Goal: Answer question/provide support: Share knowledge or assist other users

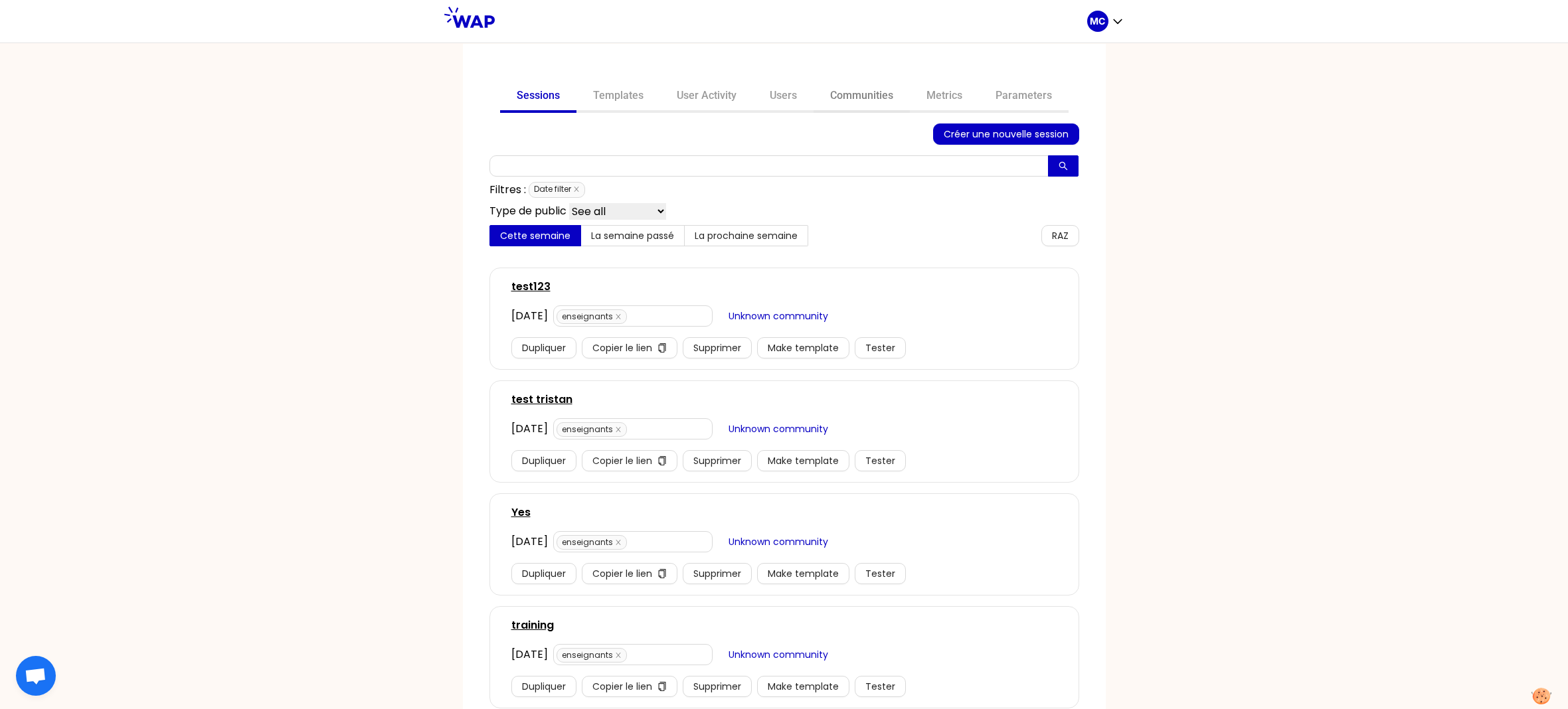
click at [818, 81] on link "Communities" at bounding box center [861, 97] width 96 height 32
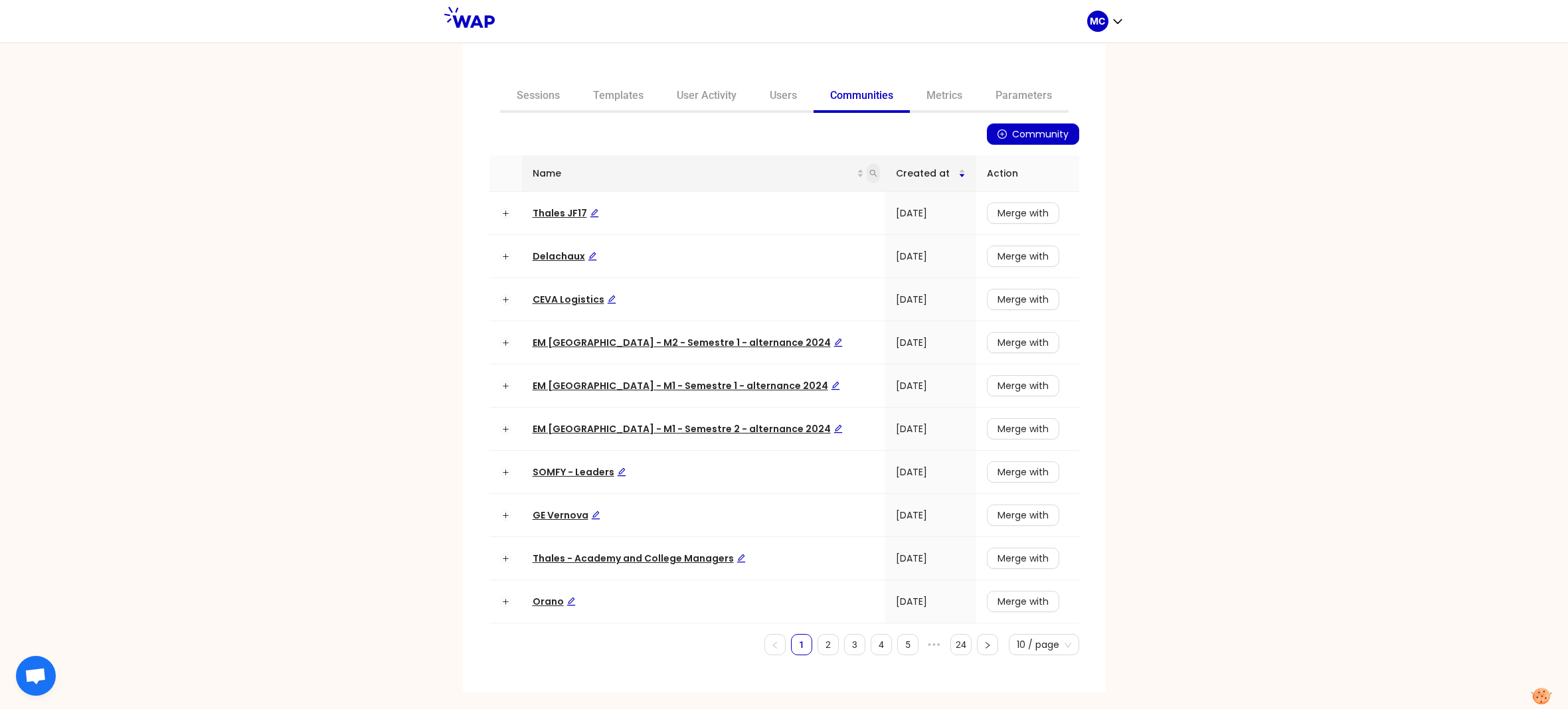
click at [866, 177] on span at bounding box center [873, 173] width 13 height 20
type input "dir"
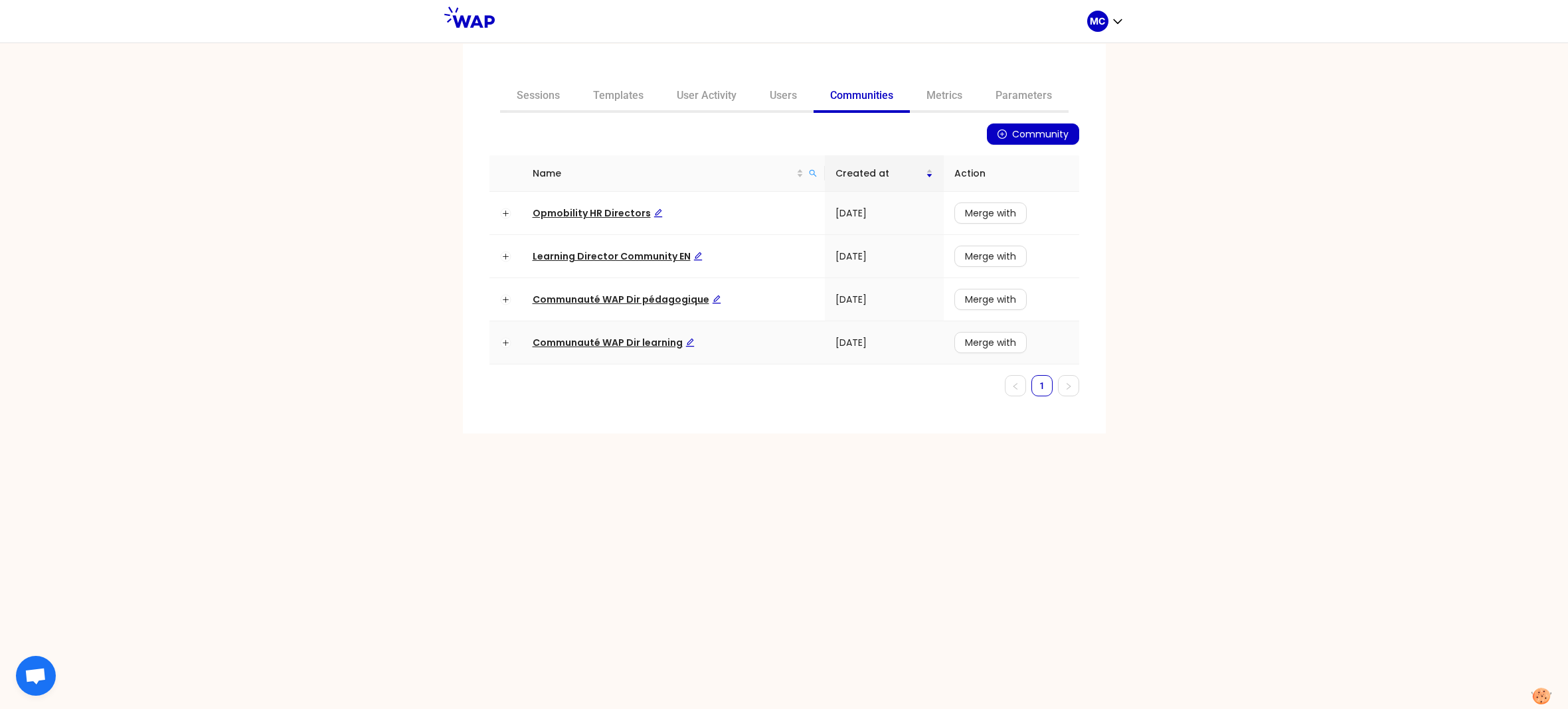
click at [656, 342] on span "Communauté WAP Dir learning" at bounding box center [614, 342] width 162 height 13
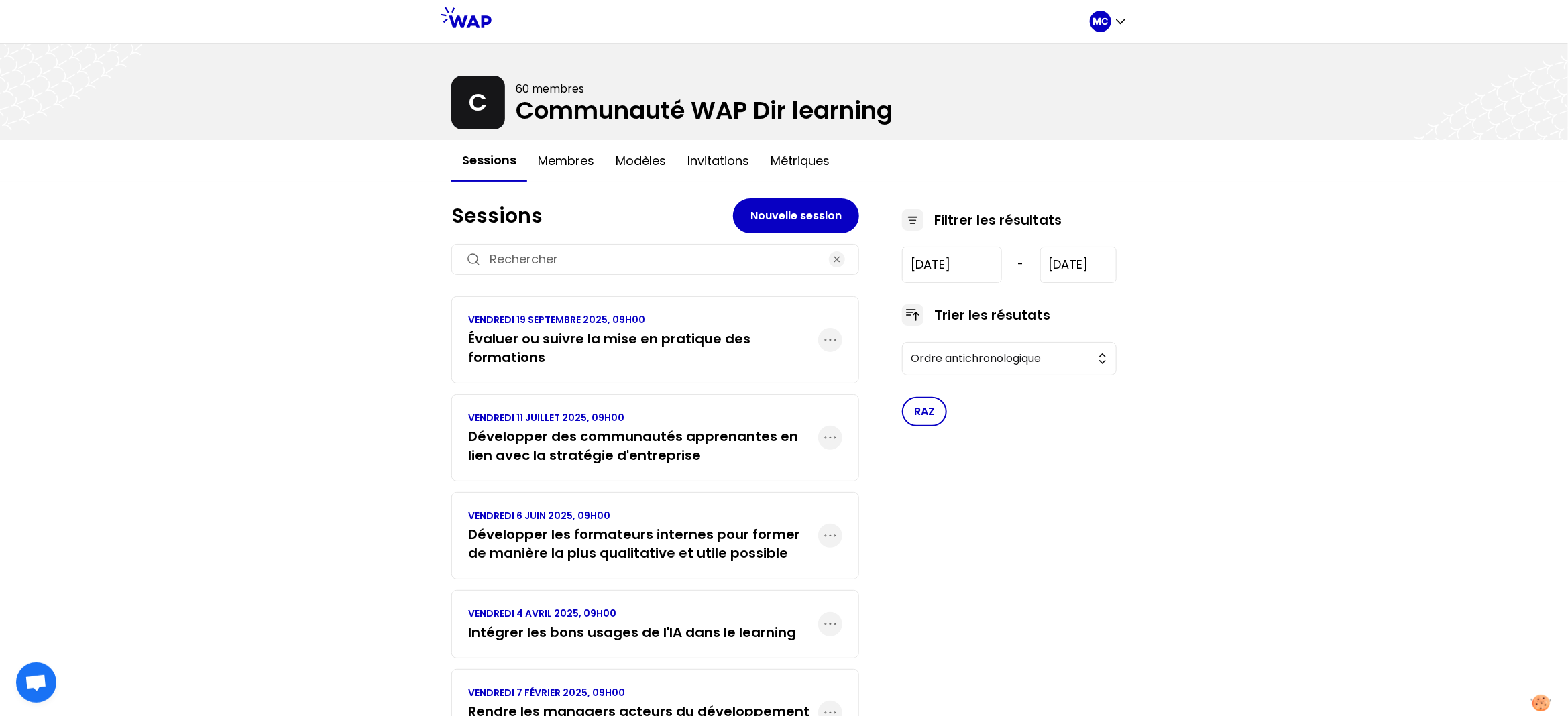
click at [671, 355] on h3 "Évaluer ou suivre la mise en pratique des formations" at bounding box center [643, 347] width 350 height 37
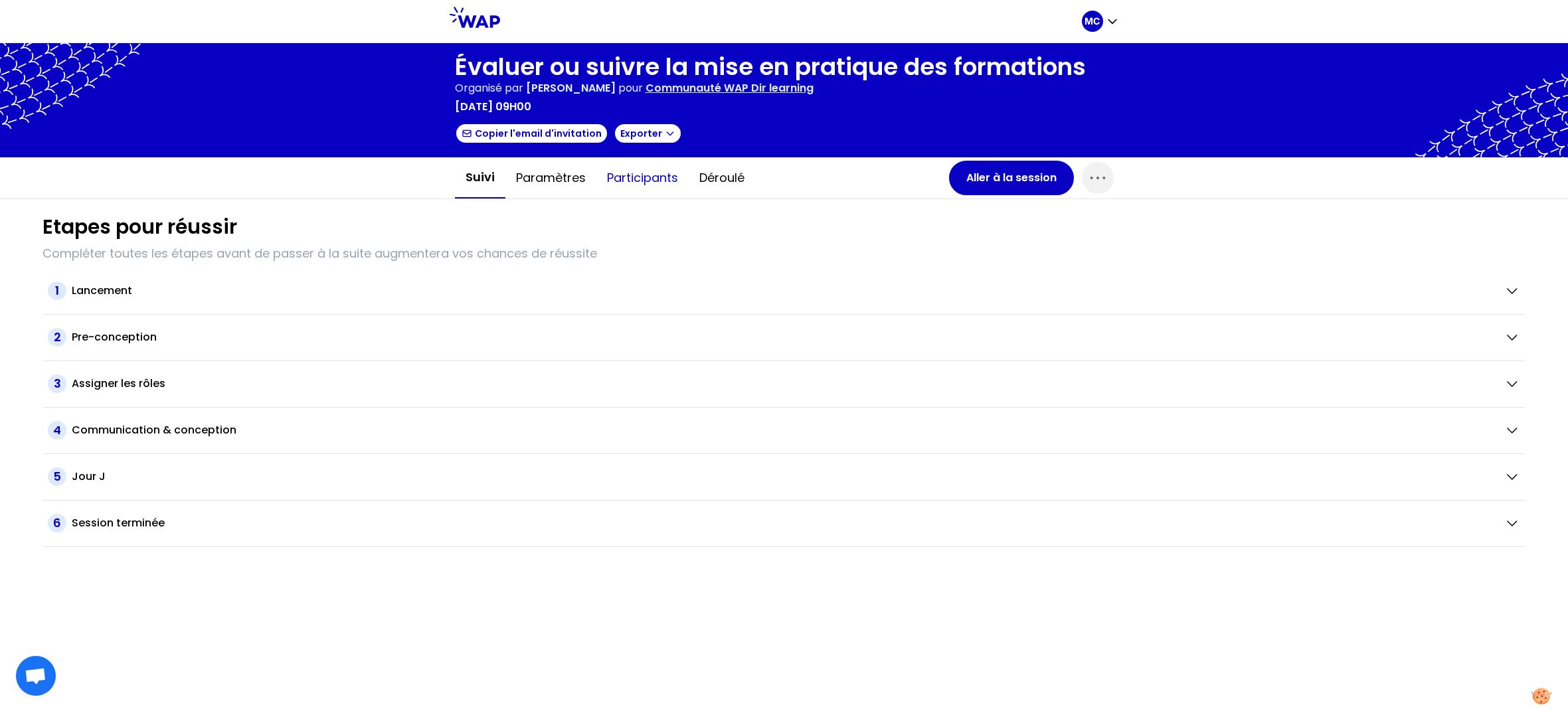
click at [607, 172] on button "Participants" at bounding box center [642, 178] width 92 height 40
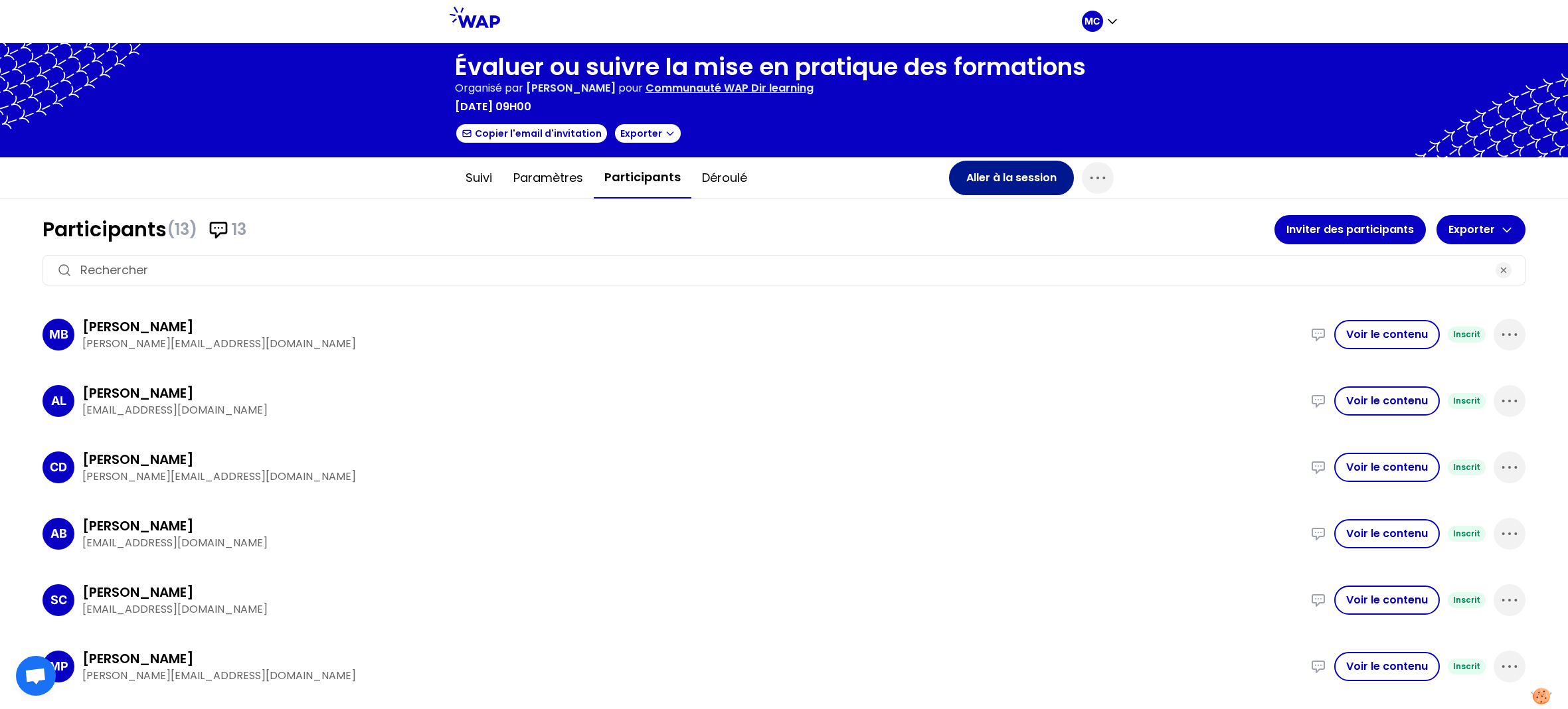
click at [1020, 172] on button "Aller à la session" at bounding box center [1011, 177] width 125 height 34
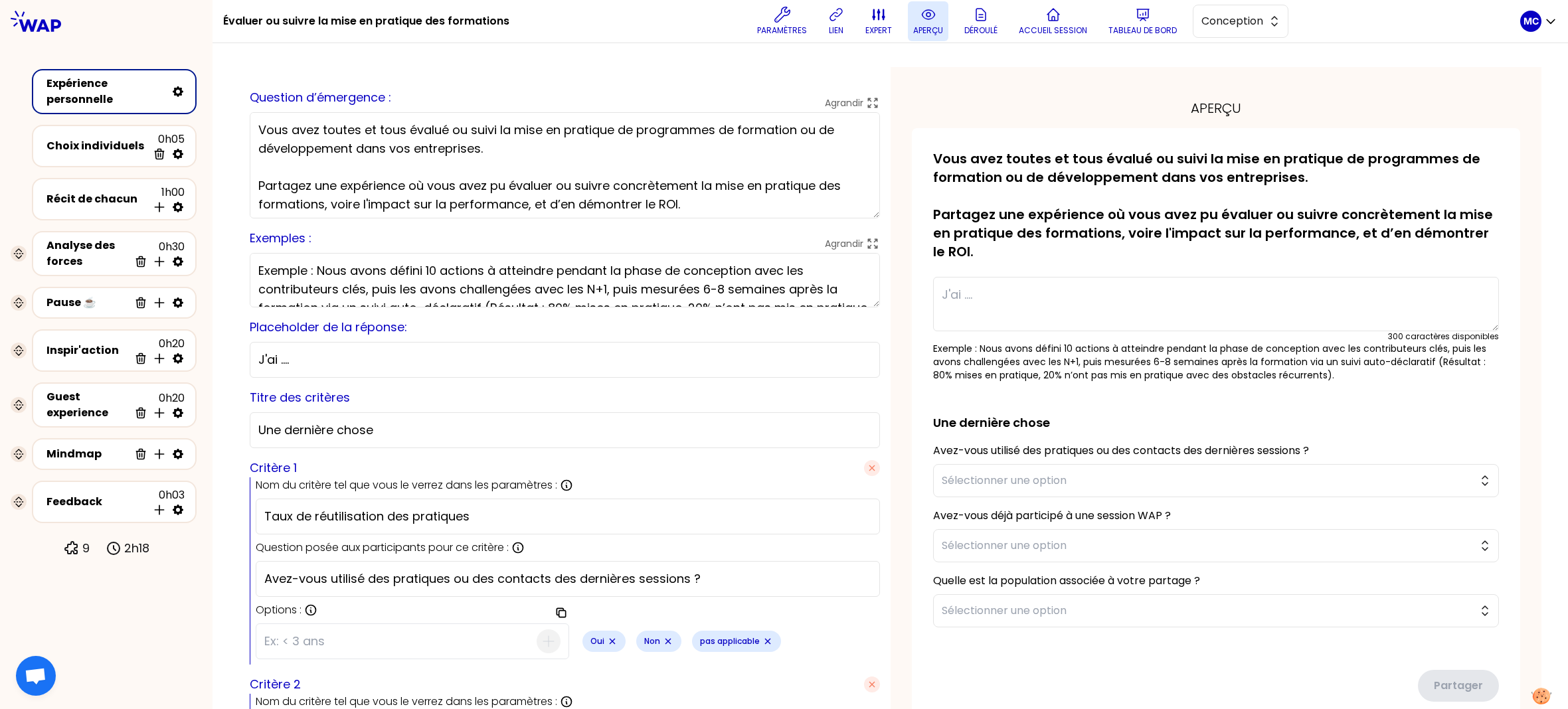
click at [935, 19] on button "aperçu" at bounding box center [928, 22] width 40 height 40
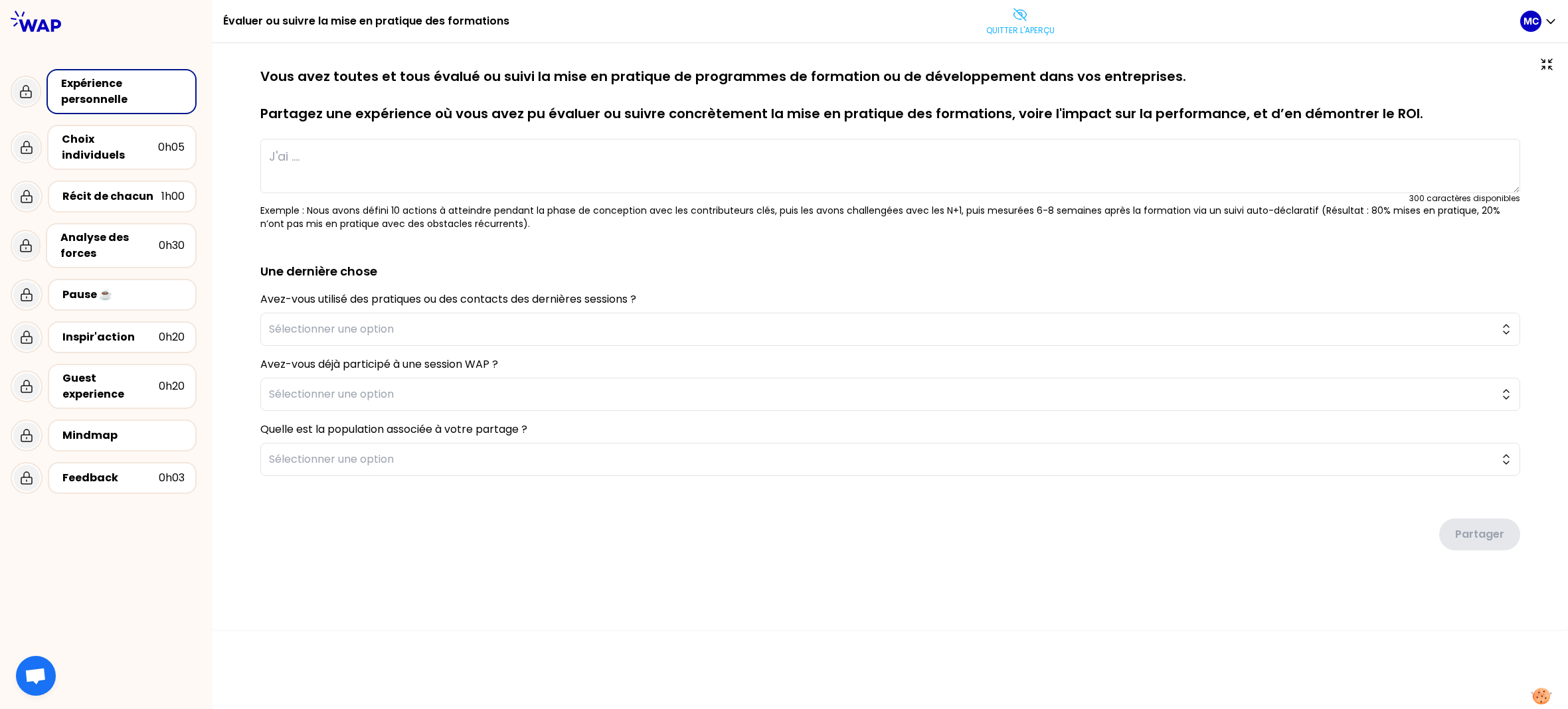
drag, startPoint x: 737, startPoint y: 110, endPoint x: 734, endPoint y: 92, distance: 18.2
click at [734, 94] on p "Vous avez toutes et tous évalué ou suivi la mise en pratique de programmes de f…" at bounding box center [890, 95] width 1260 height 56
type textarea "Nous avons accompagné la transformation du métier de journaliste en déployant u…"
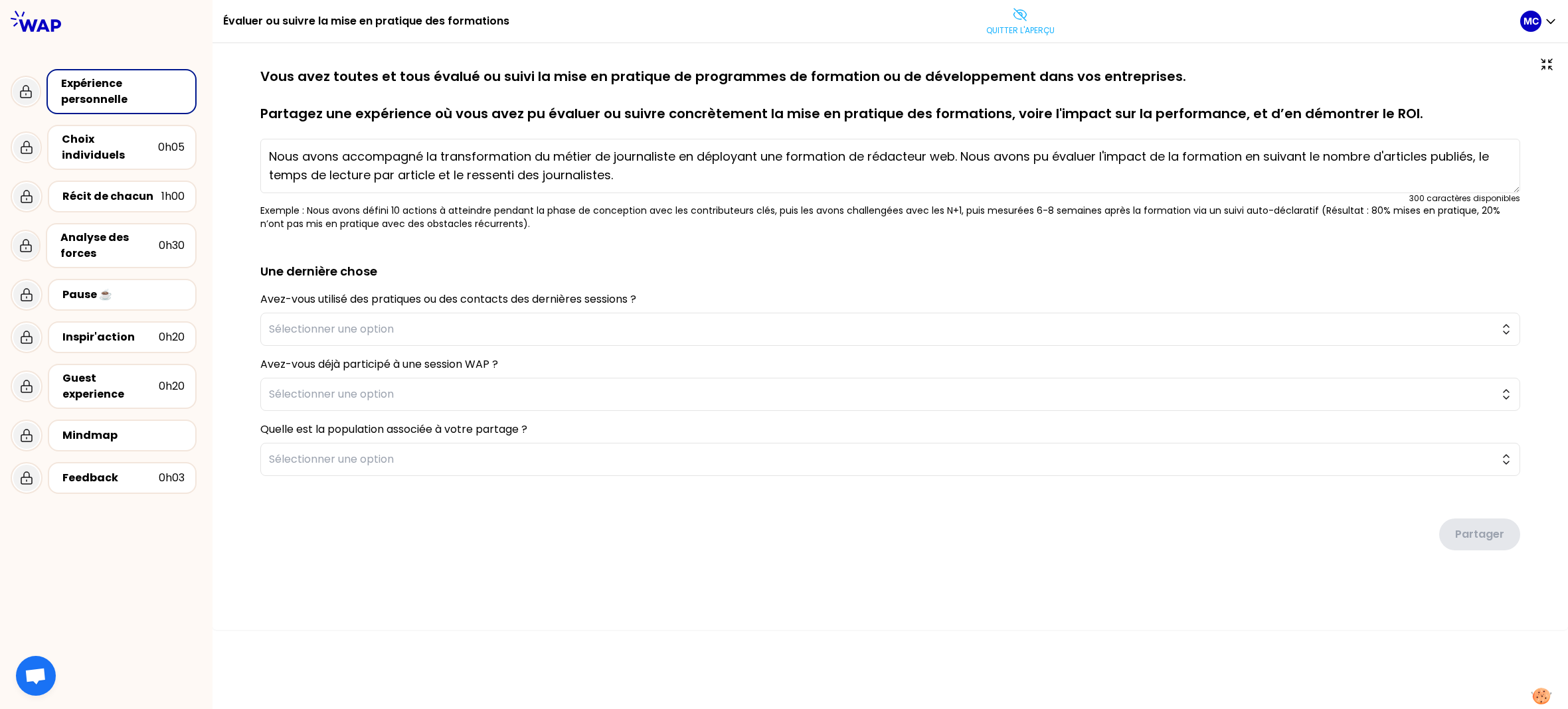
click at [734, 92] on p "Vous avez toutes et tous évalué ou suivi la mise en pratique de programmes de f…" at bounding box center [890, 95] width 1260 height 56
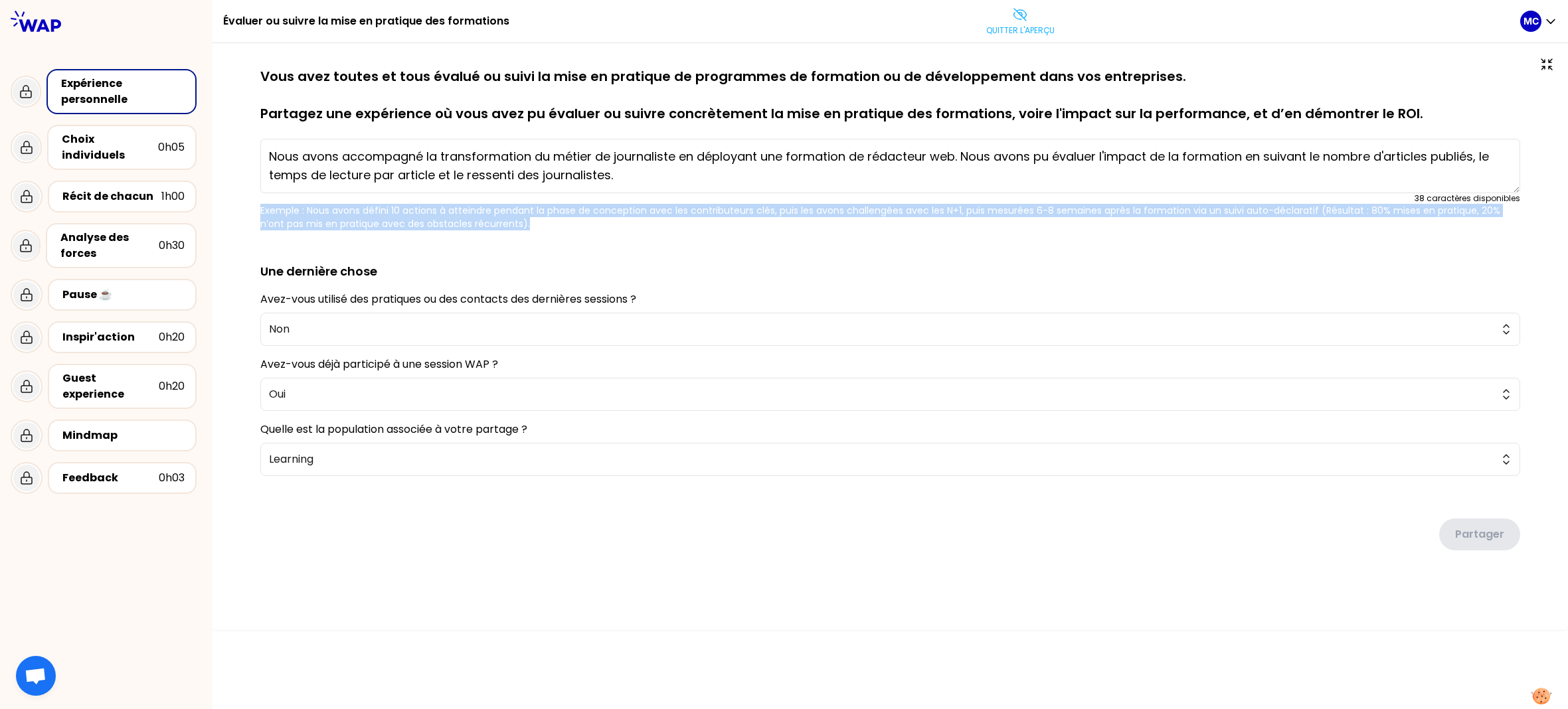
drag, startPoint x: 631, startPoint y: 220, endPoint x: 220, endPoint y: 209, distance: 411.1
click at [220, 209] on div "sauvegardé Vous avez toutes et tous évalué ou suivi la mise en pratique de prog…" at bounding box center [890, 337] width 1355 height 587
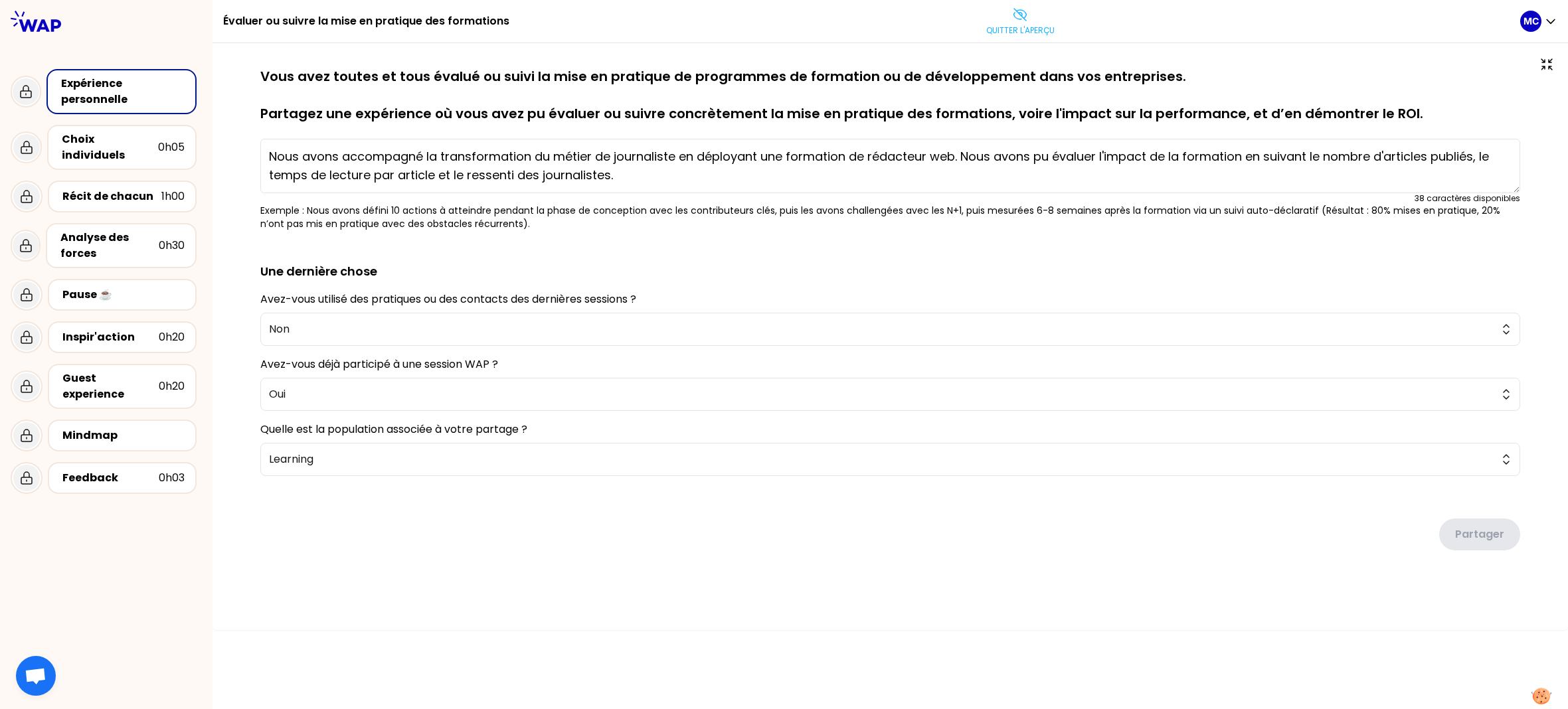
click at [493, 233] on form "sauvegardé Vous avez toutes et tous évalué ou suivi la mise en pratique de prog…" at bounding box center [890, 314] width 1260 height 494
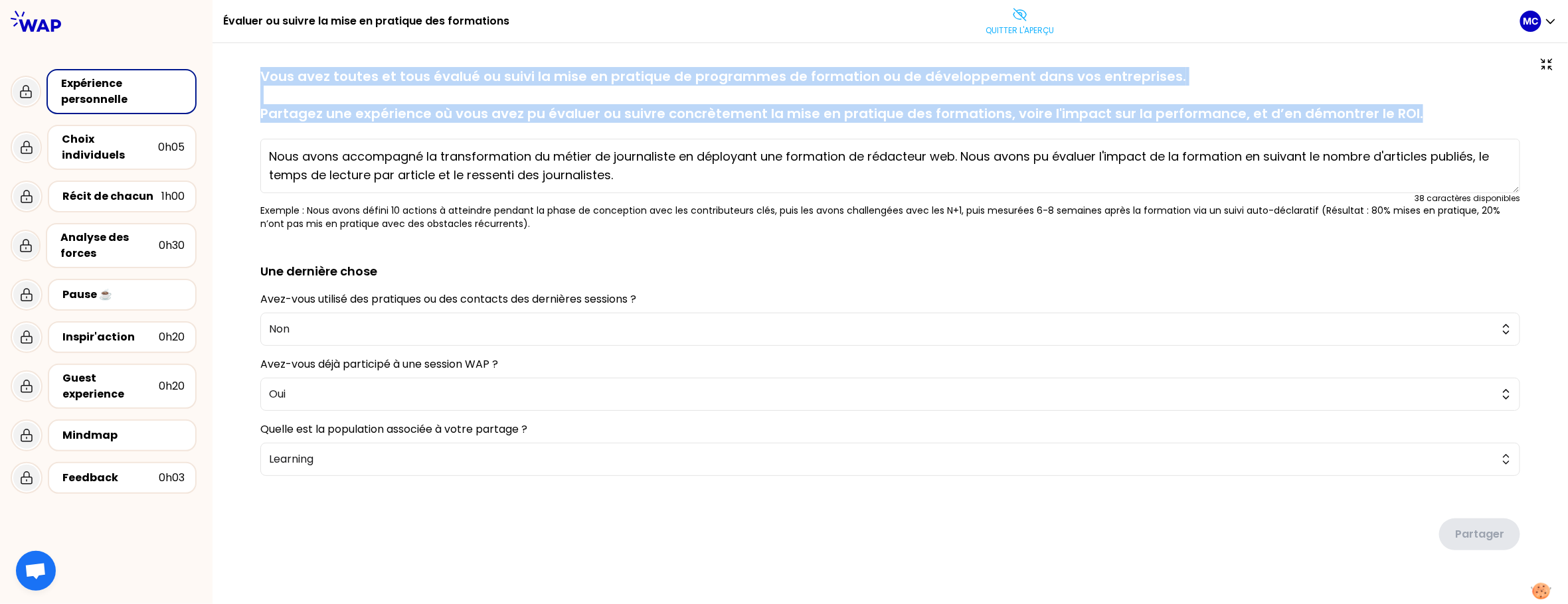
drag, startPoint x: 265, startPoint y: 77, endPoint x: 1442, endPoint y: 110, distance: 1177.5
click at [1442, 110] on p "Vous avez toutes et tous évalué ou suivi la mise en pratique de programmes de f…" at bounding box center [890, 95] width 1260 height 56
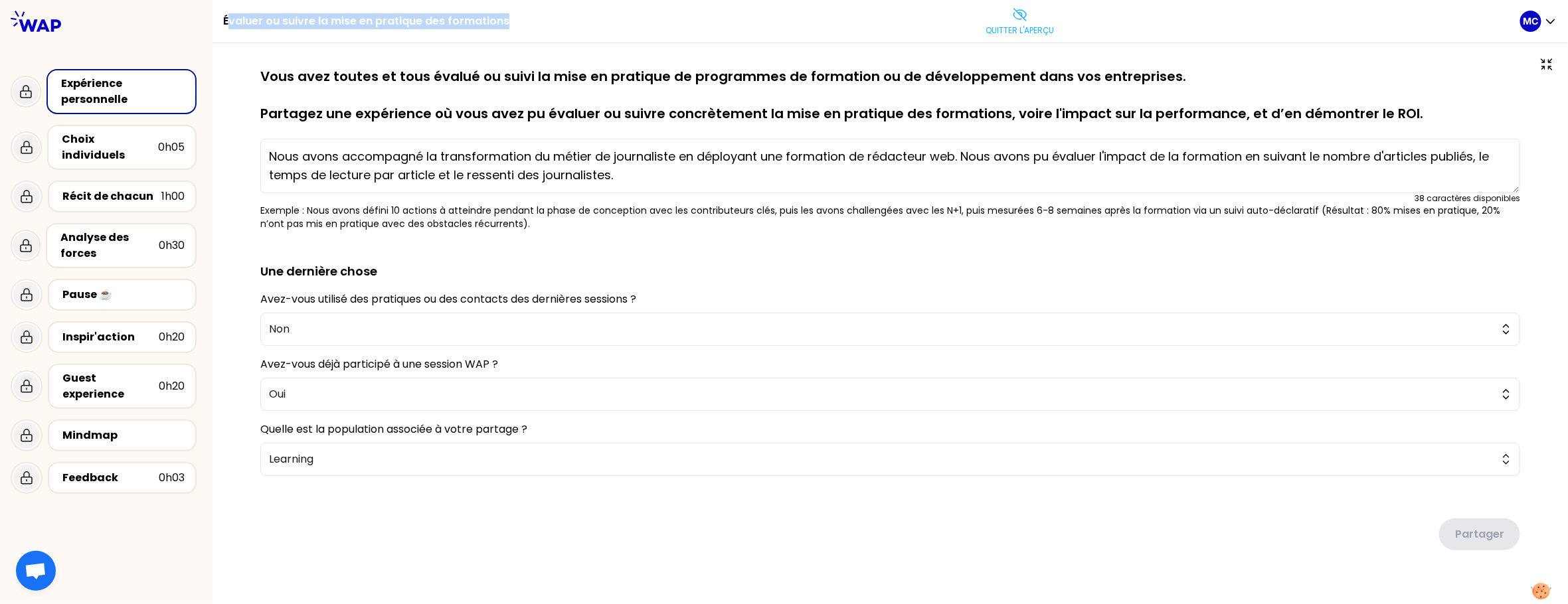
drag, startPoint x: 229, startPoint y: 25, endPoint x: 609, endPoint y: 26, distance: 380.0
click at [611, 26] on div "Évaluer ou suivre la mise en pratique des formations Quitter l'aperçu" at bounding box center [871, 21] width 1297 height 43
click at [609, 51] on div "sauvegardé Vous avez toutes et tous évalué ou suivi la mise en pratique de prog…" at bounding box center [890, 336] width 1355 height 586
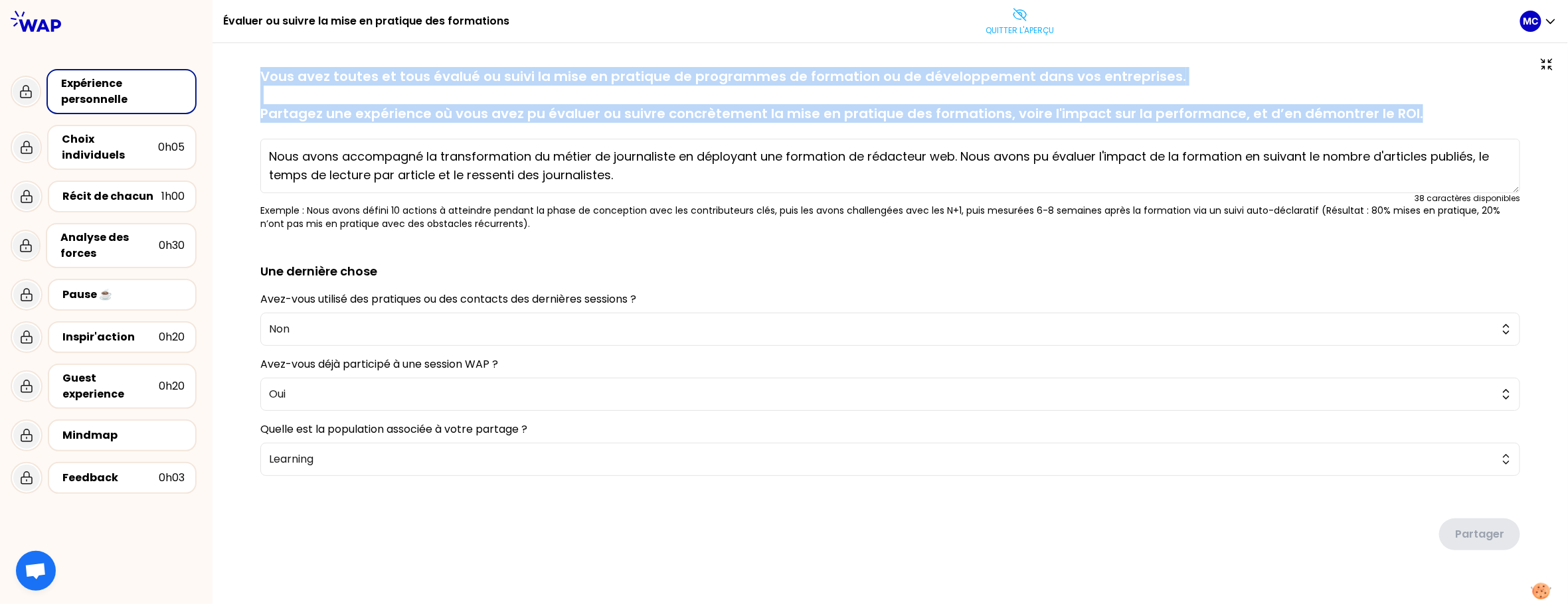
drag, startPoint x: 1437, startPoint y: 115, endPoint x: 250, endPoint y: 72, distance: 1187.8
click at [250, 72] on div "sauvegardé Vous avez toutes et tous évalué ou suivi la mise en pratique de prog…" at bounding box center [891, 335] width 1303 height 536
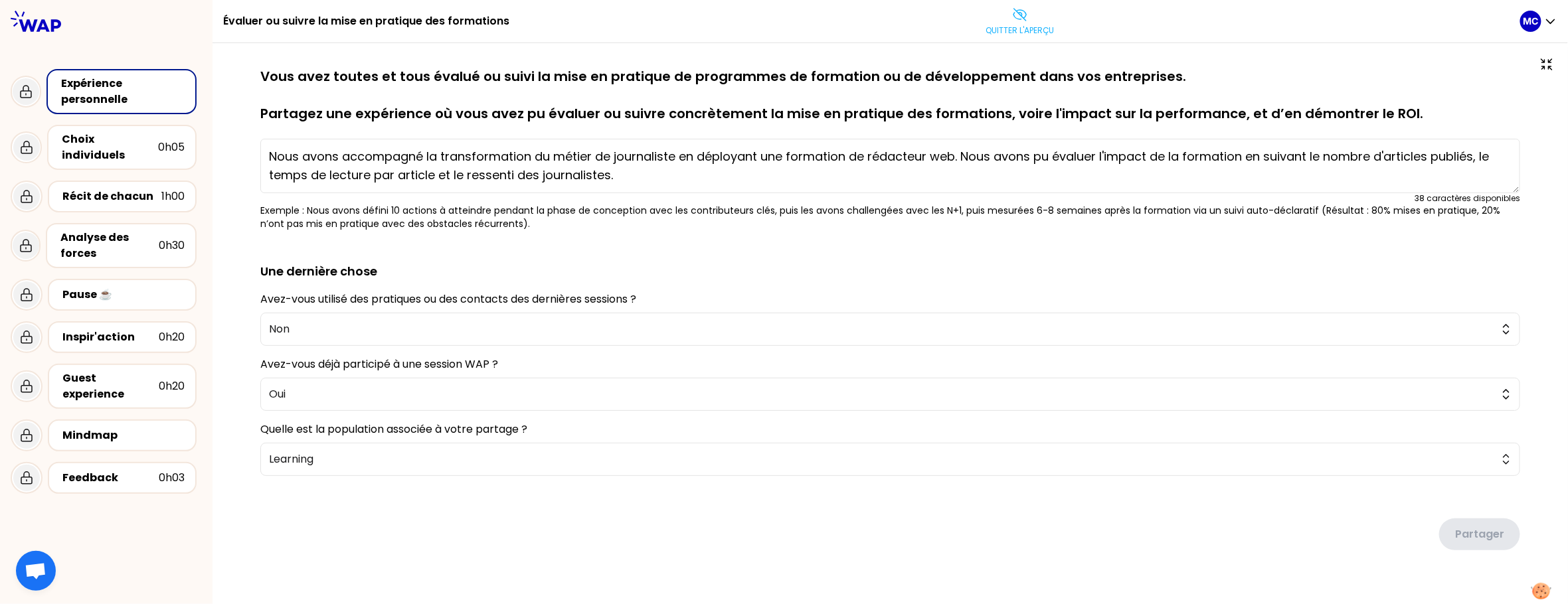
click at [1257, 94] on p "Vous avez toutes et tous évalué ou suivi la mise en pratique de programmes de f…" at bounding box center [890, 95] width 1260 height 56
drag, startPoint x: 1421, startPoint y: 105, endPoint x: 1001, endPoint y: 117, distance: 420.2
click at [1001, 117] on p "Vous avez toutes et tous évalué ou suivi la mise en pratique de programmes de f…" at bounding box center [890, 95] width 1260 height 56
click at [1215, 61] on div at bounding box center [891, 61] width 1303 height 11
click at [1027, 30] on p "Quitter l'aperçu" at bounding box center [1020, 30] width 69 height 11
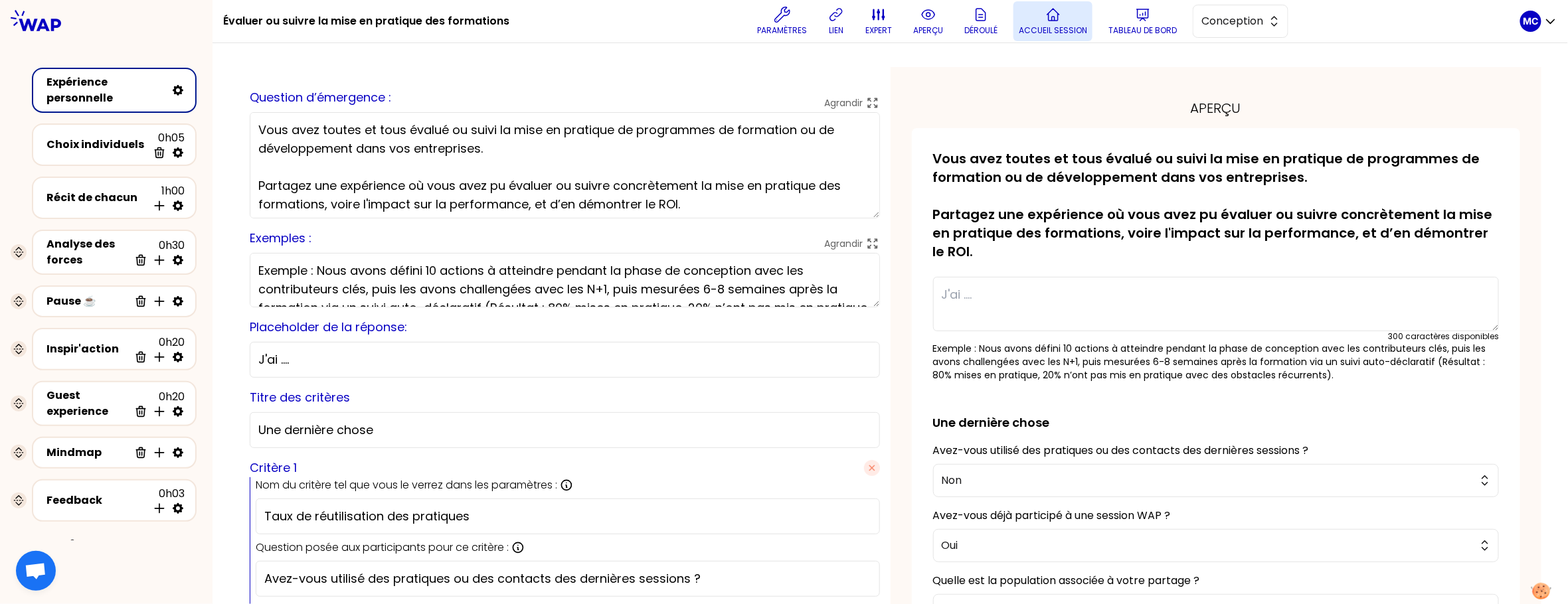
click at [1056, 34] on p "Accueil session" at bounding box center [1053, 30] width 69 height 11
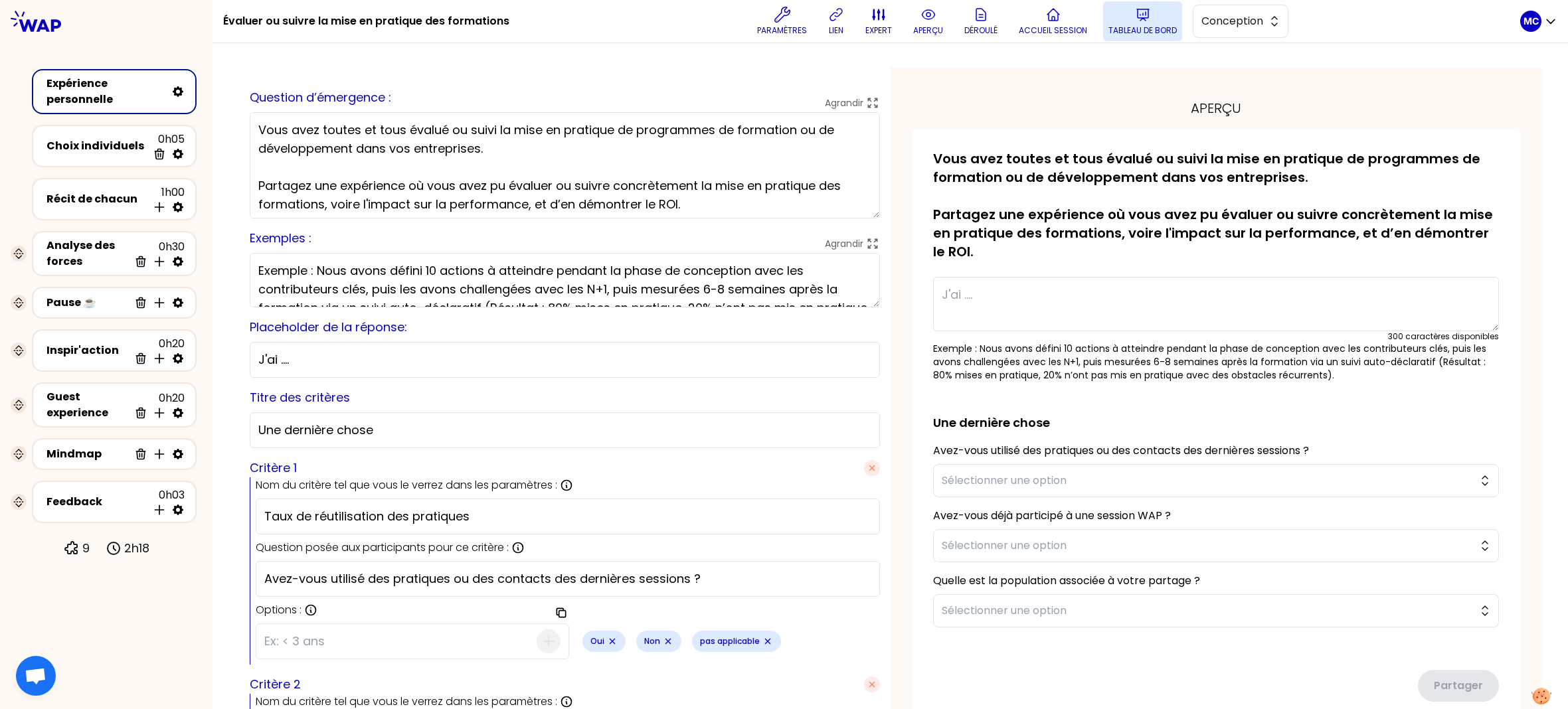
click at [1149, 39] on button "Tableau de bord" at bounding box center [1143, 22] width 79 height 40
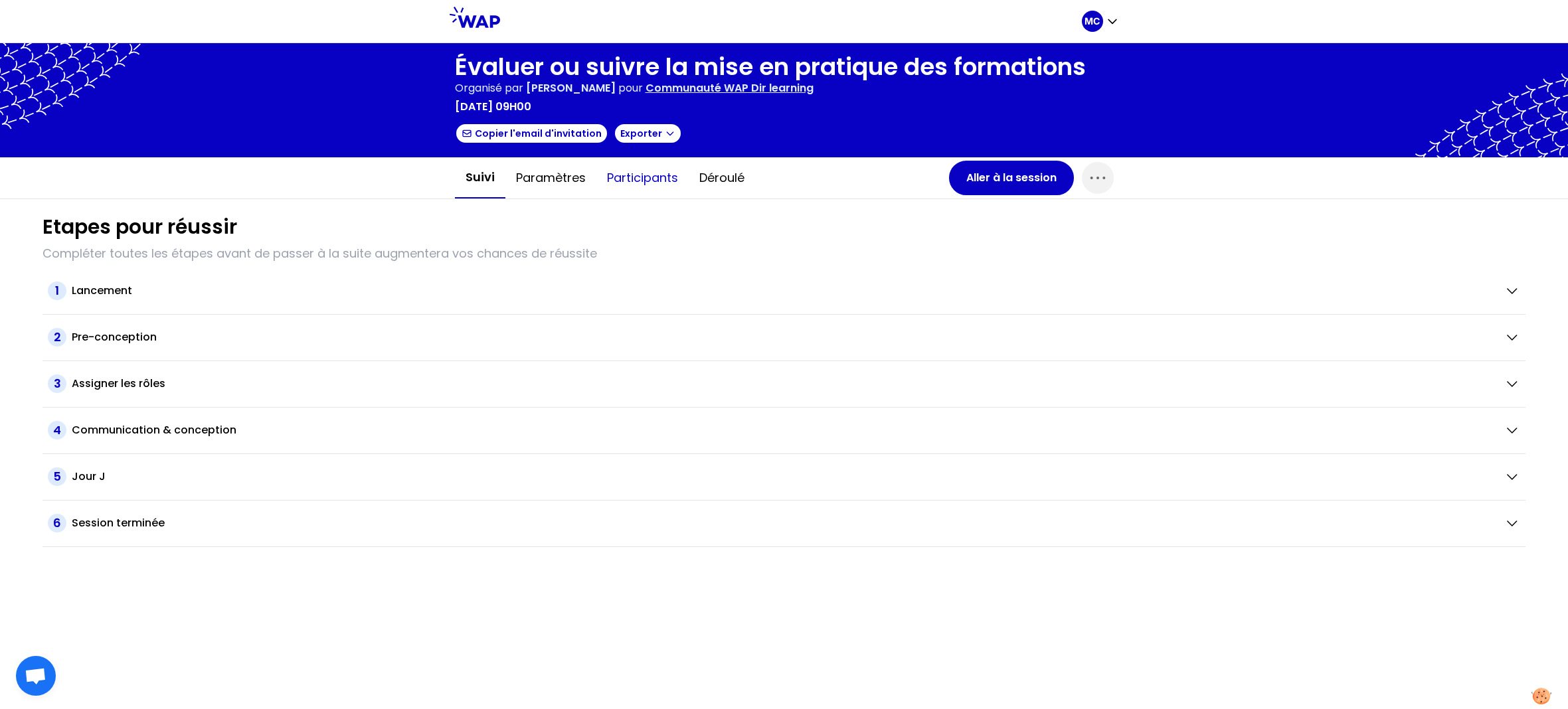
click at [616, 190] on button "Participants" at bounding box center [642, 178] width 92 height 40
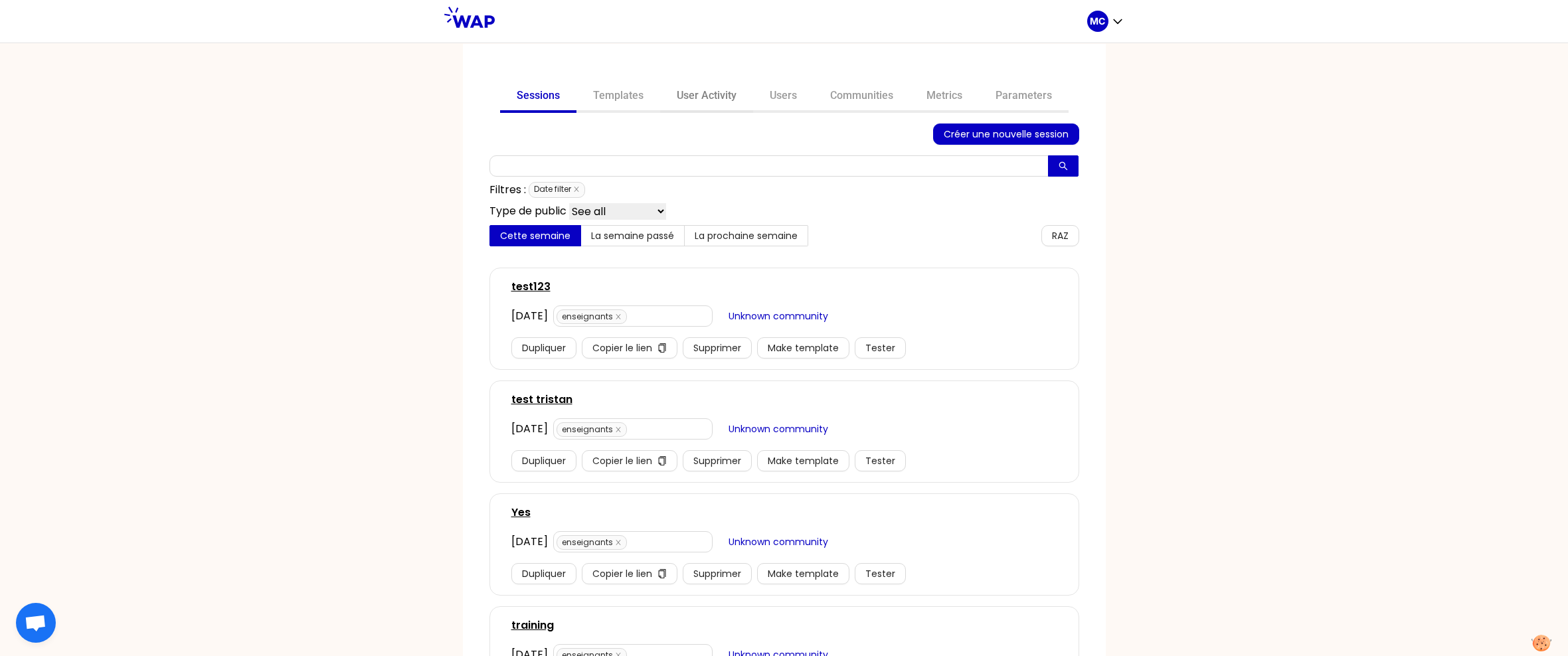
click at [715, 101] on link "User Activity" at bounding box center [706, 97] width 93 height 32
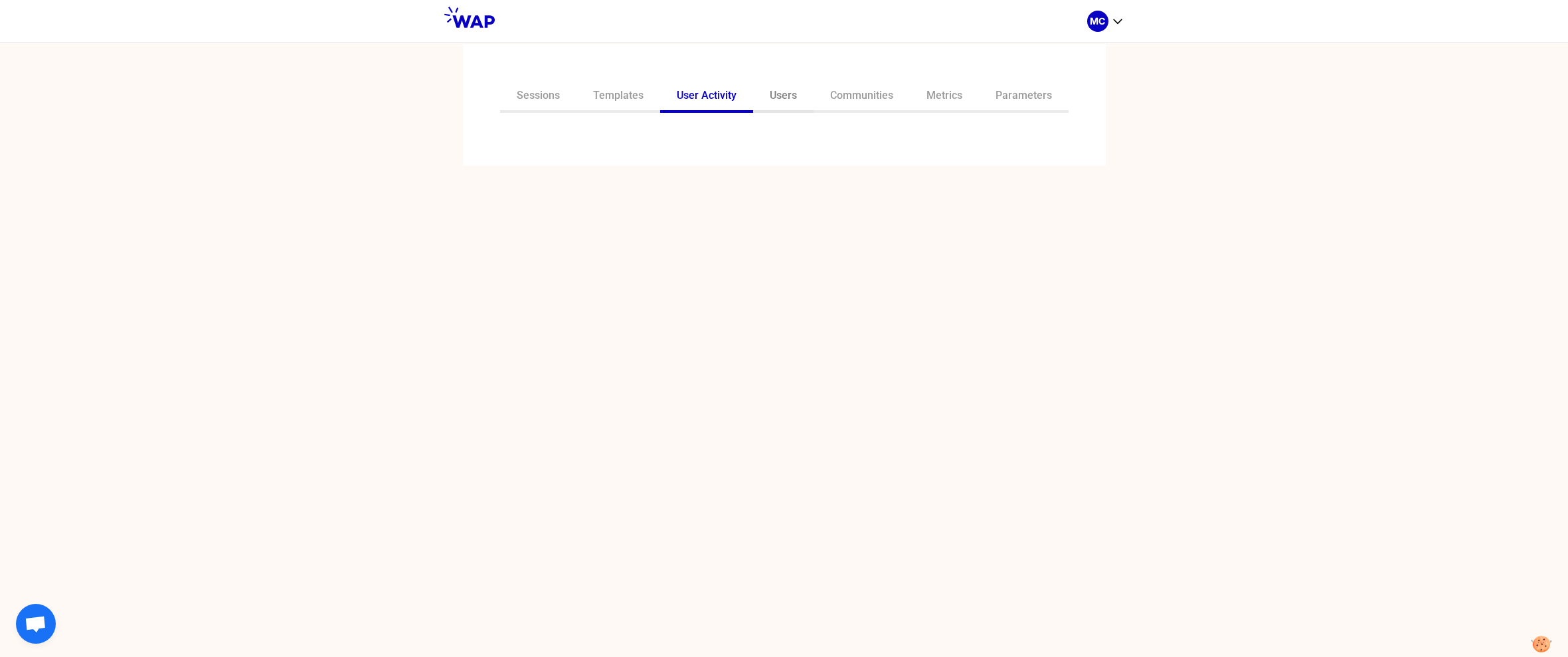
click at [779, 100] on link "Users" at bounding box center [784, 97] width 60 height 32
click at [698, 85] on link "User Activity" at bounding box center [706, 97] width 93 height 32
click at [788, 95] on link "Users" at bounding box center [784, 97] width 60 height 32
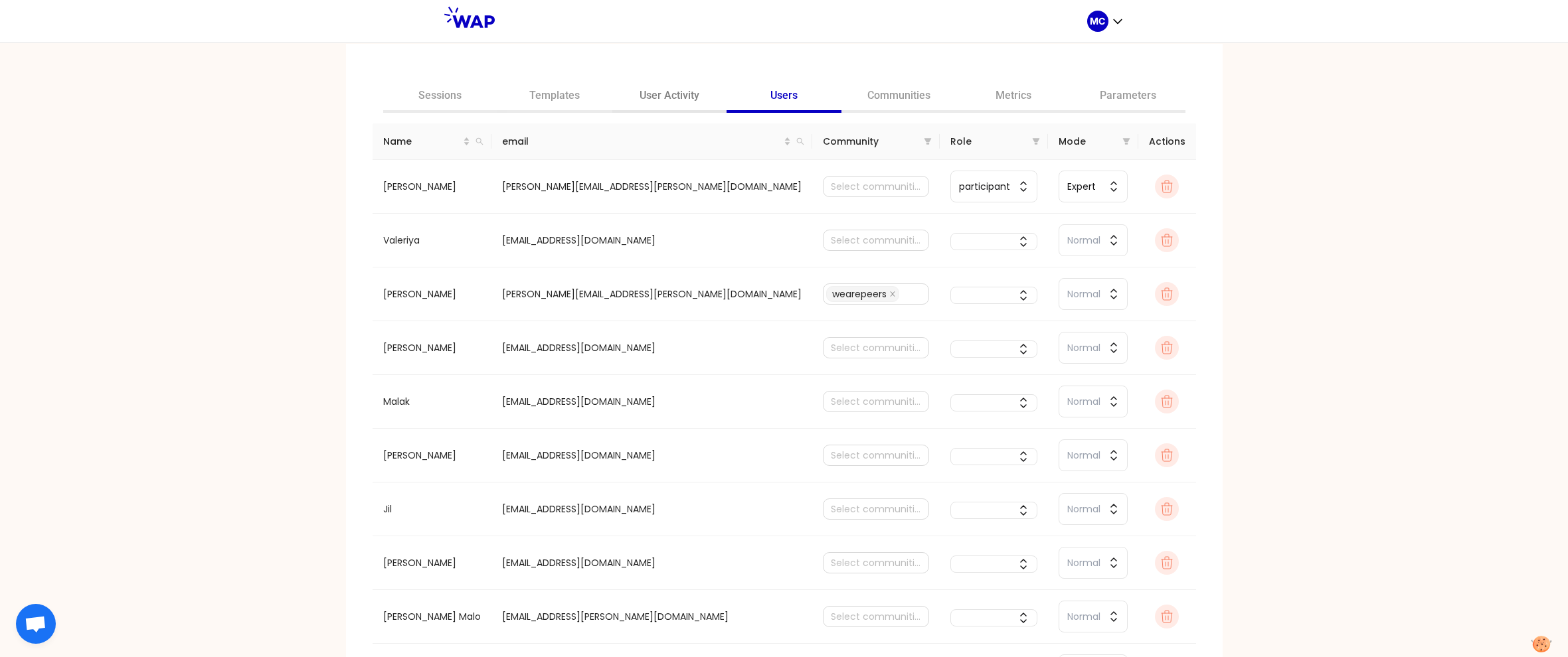
click at [663, 93] on link "User Activity" at bounding box center [669, 97] width 115 height 32
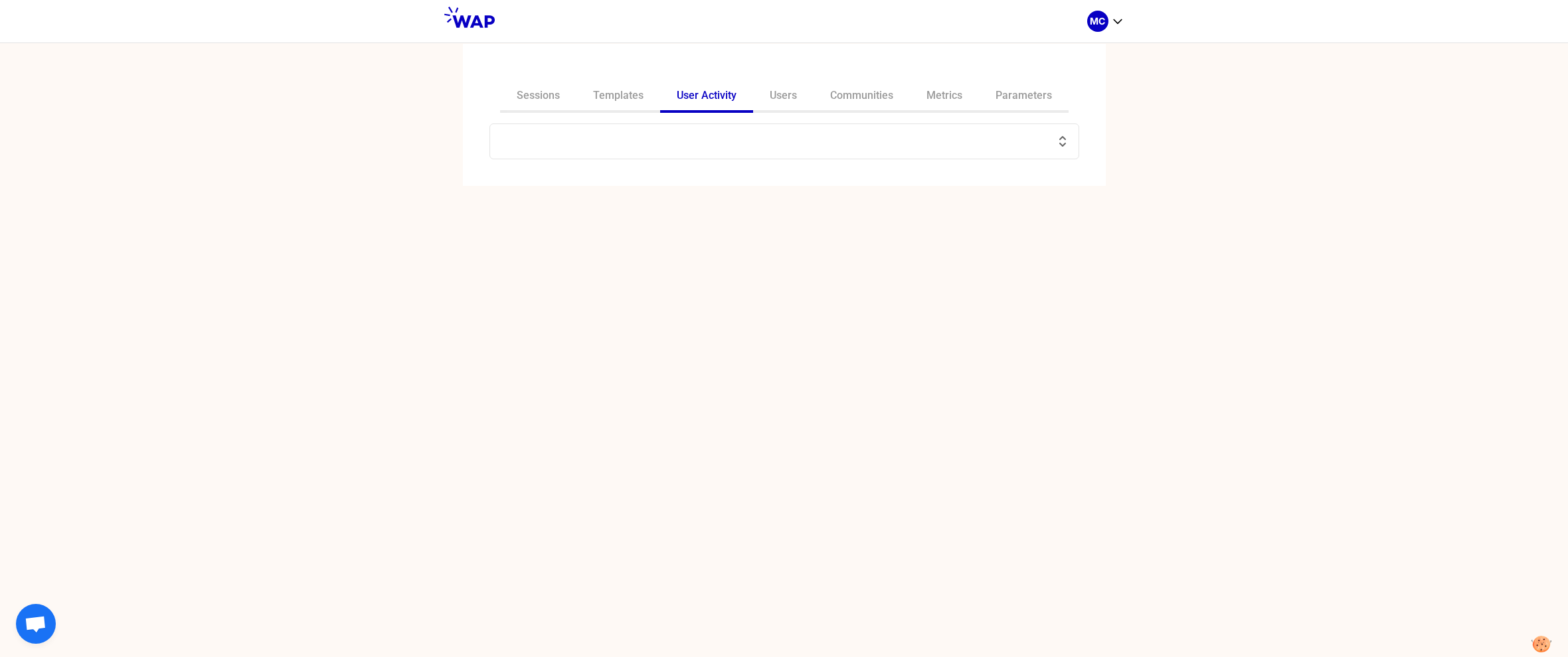
click at [697, 145] on input "text" at bounding box center [776, 141] width 557 height 18
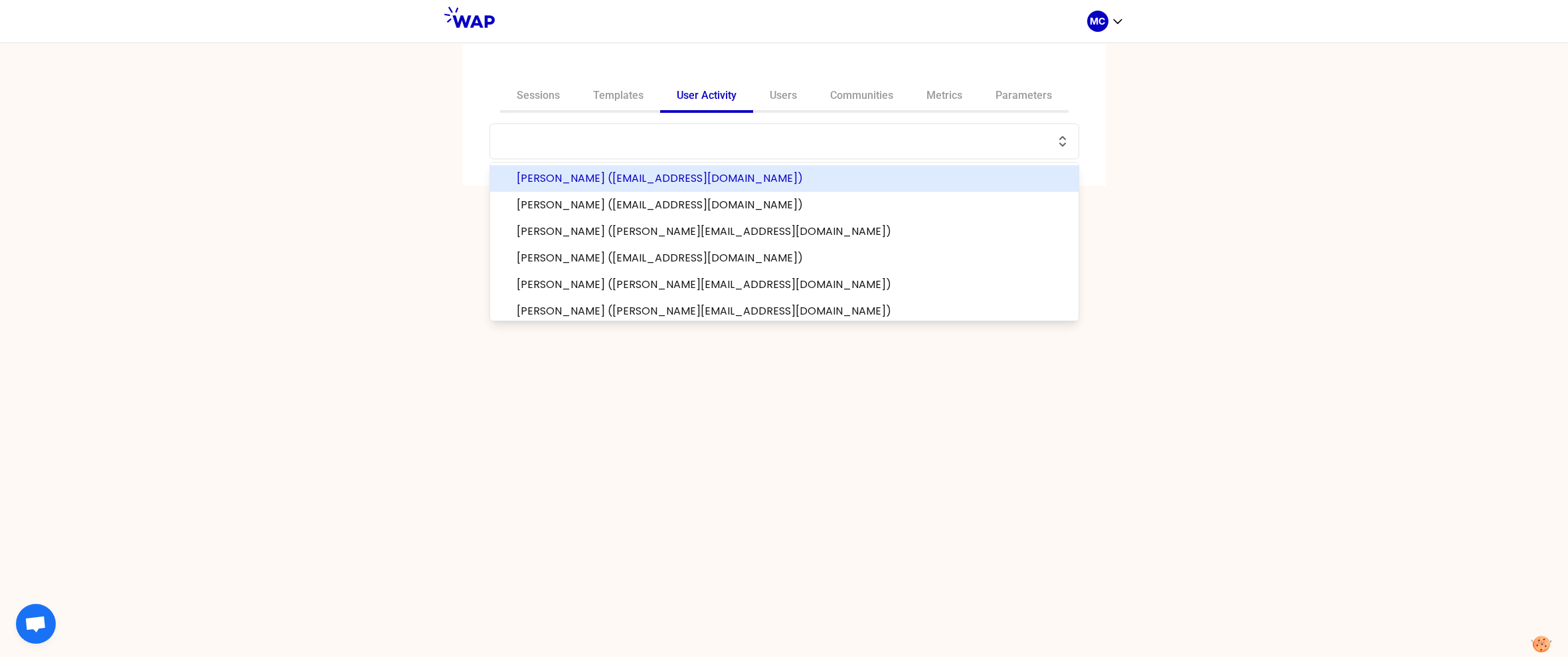
paste input "[EMAIL_ADDRESS][DOMAIN_NAME]"
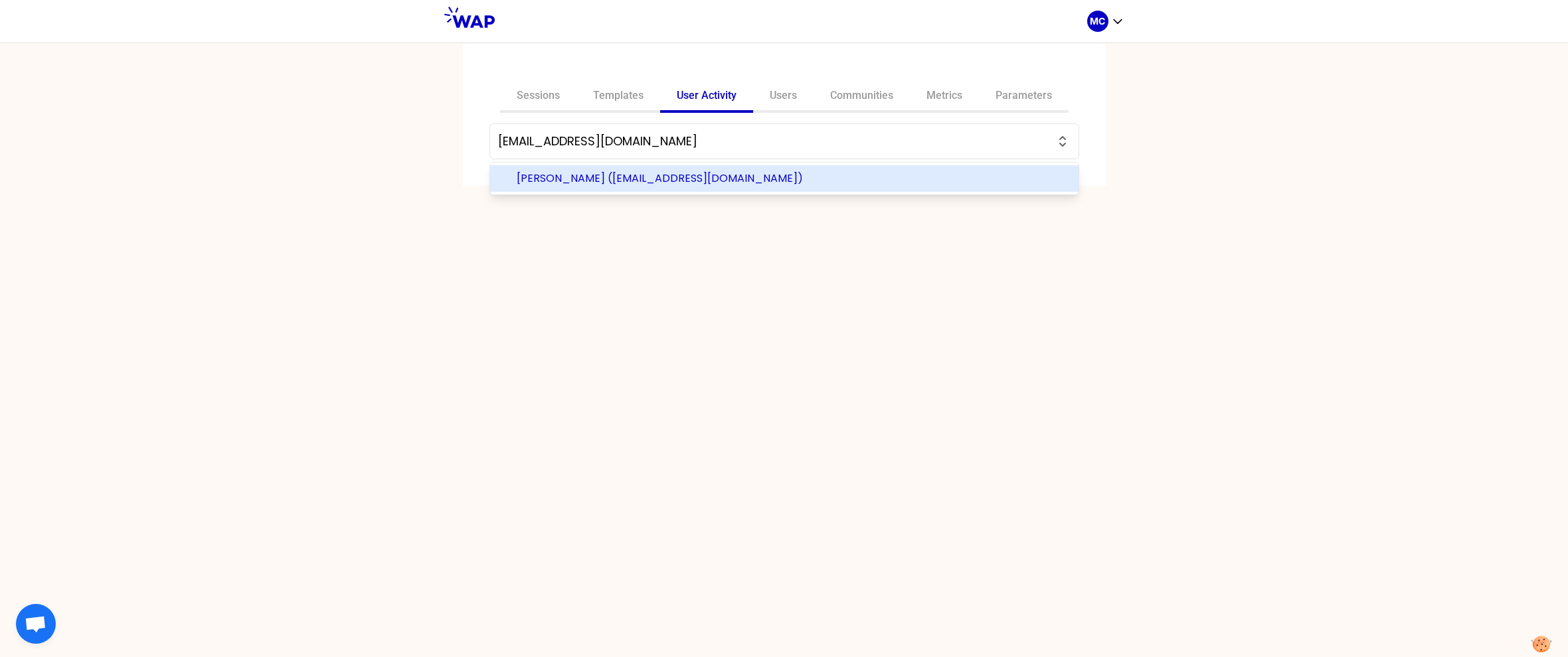
click at [628, 186] on span "[PERSON_NAME] ([EMAIL_ADDRESS][DOMAIN_NAME])" at bounding box center [792, 178] width 551 height 16
type input "[PERSON_NAME] ([EMAIL_ADDRESS][DOMAIN_NAME])"
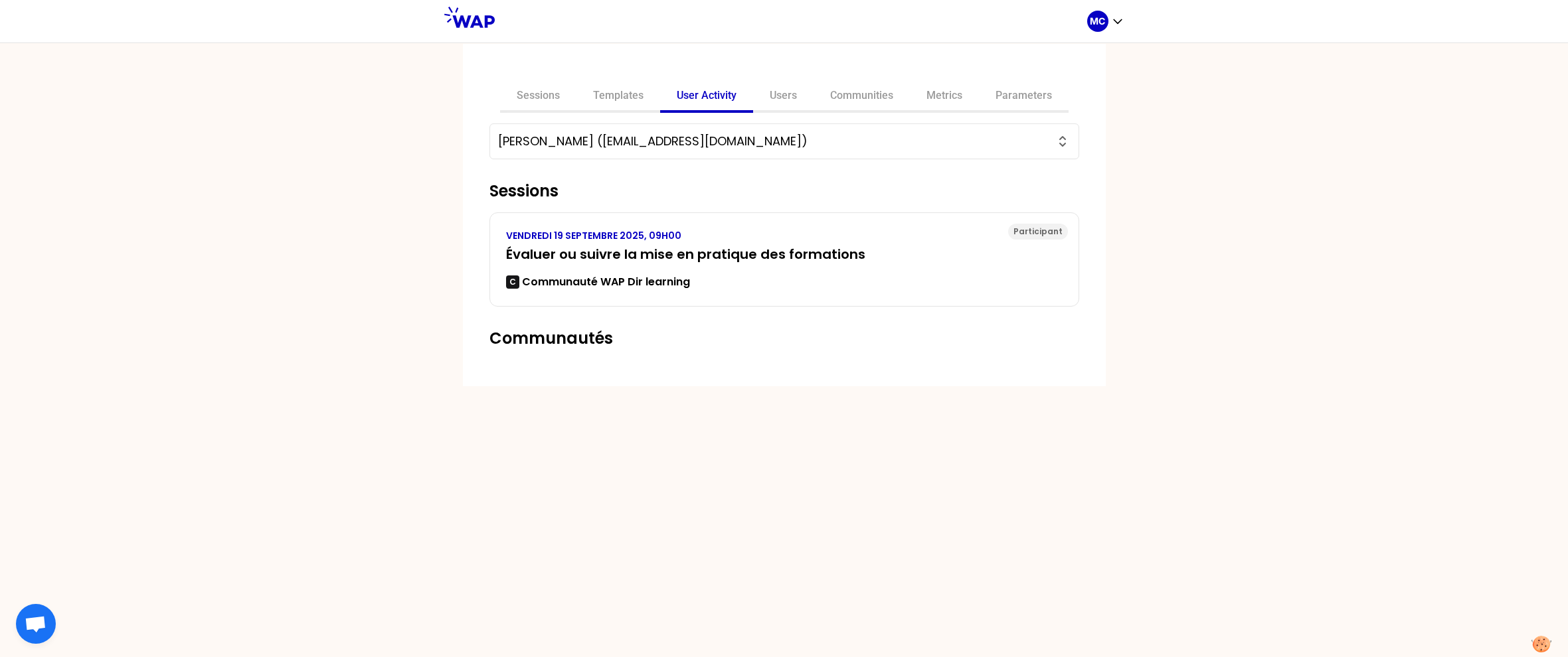
click at [1198, 214] on div "Sessions Templates User Activity Users Communities Metrics Parameters Ihssane L…" at bounding box center [784, 350] width 1568 height 615
click at [813, 91] on div "Sessions Templates User Activity Users Communities Metrics Parameters" at bounding box center [784, 97] width 568 height 32
click at [775, 98] on link "Users" at bounding box center [784, 97] width 60 height 32
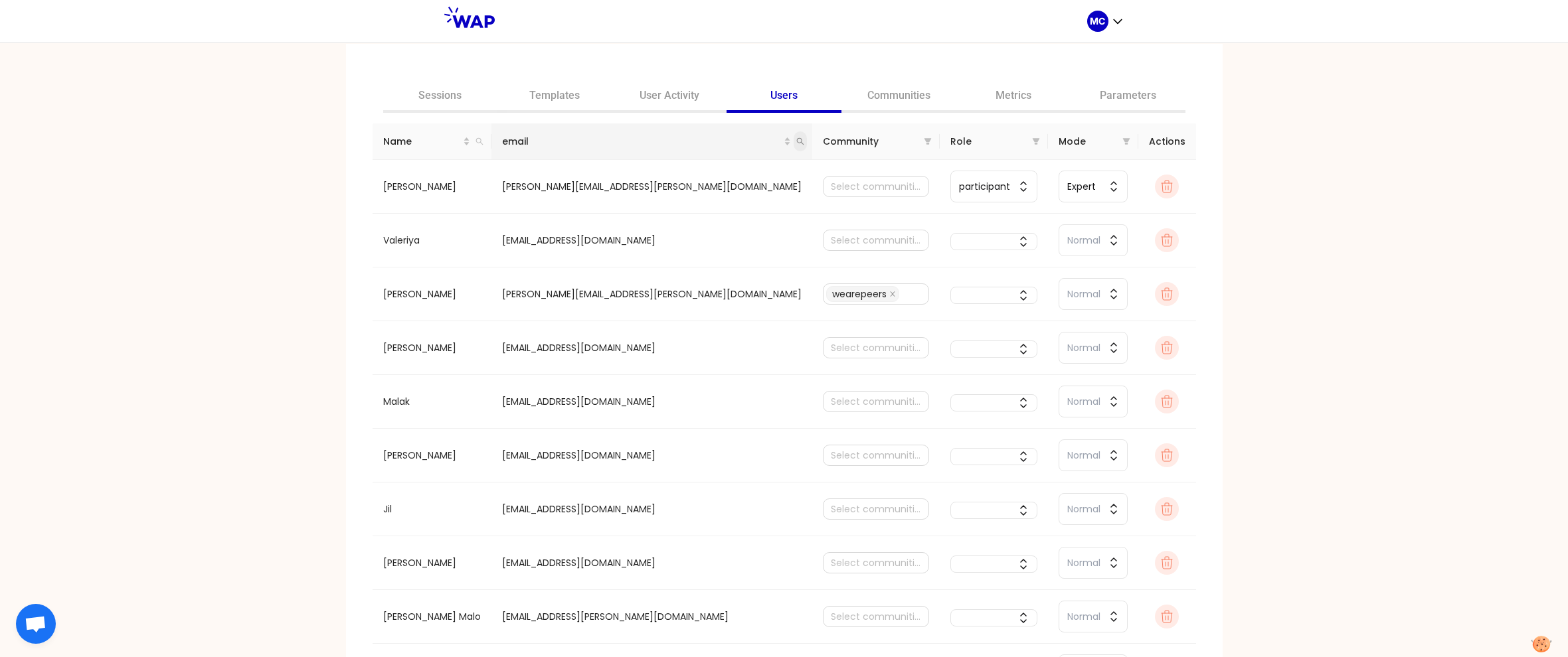
click at [796, 142] on icon "search" at bounding box center [800, 141] width 8 height 8
type input "[EMAIL_ADDRESS][DOMAIN_NAME]"
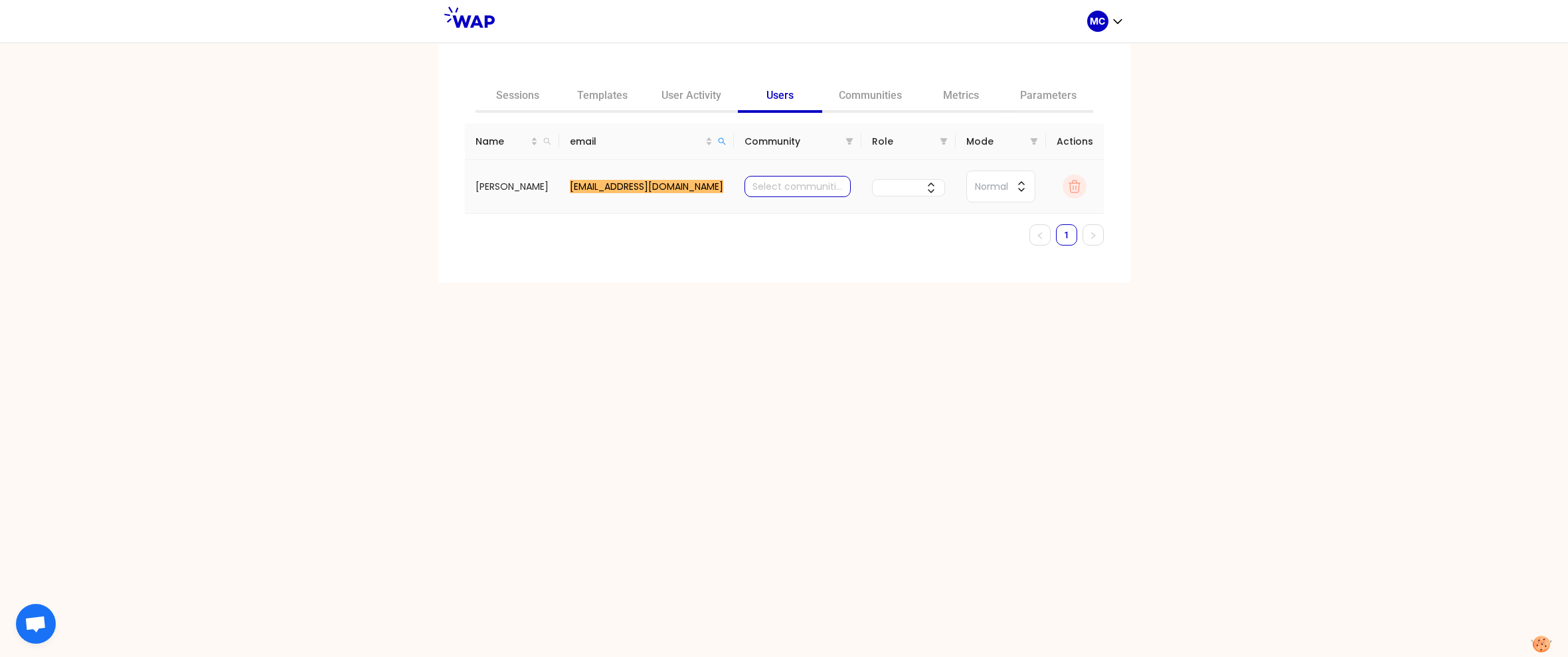
click at [790, 182] on div at bounding box center [797, 187] width 100 height 18
type input "wap"
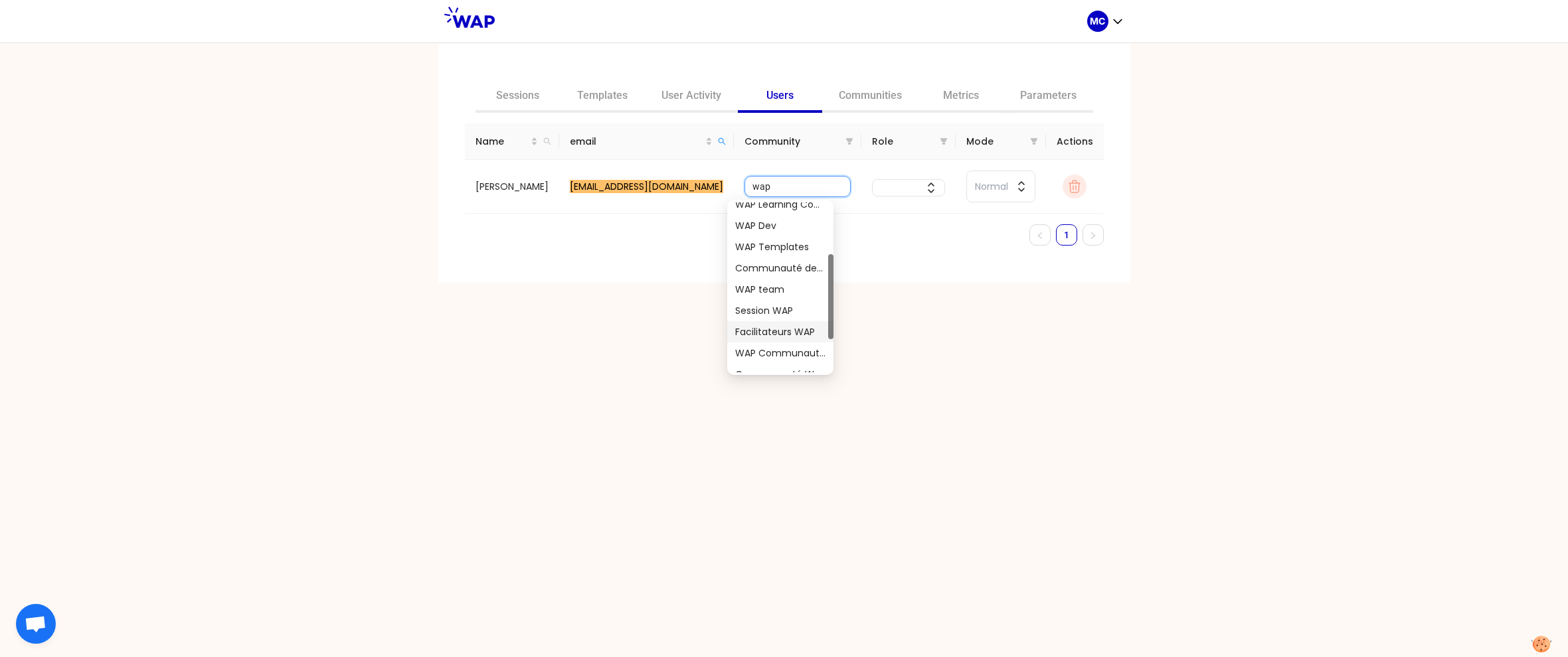
scroll to position [141, 0]
click at [711, 552] on div "Sessions Templates User Activity Users Communities Metrics Parameters Name emai…" at bounding box center [784, 350] width 1568 height 615
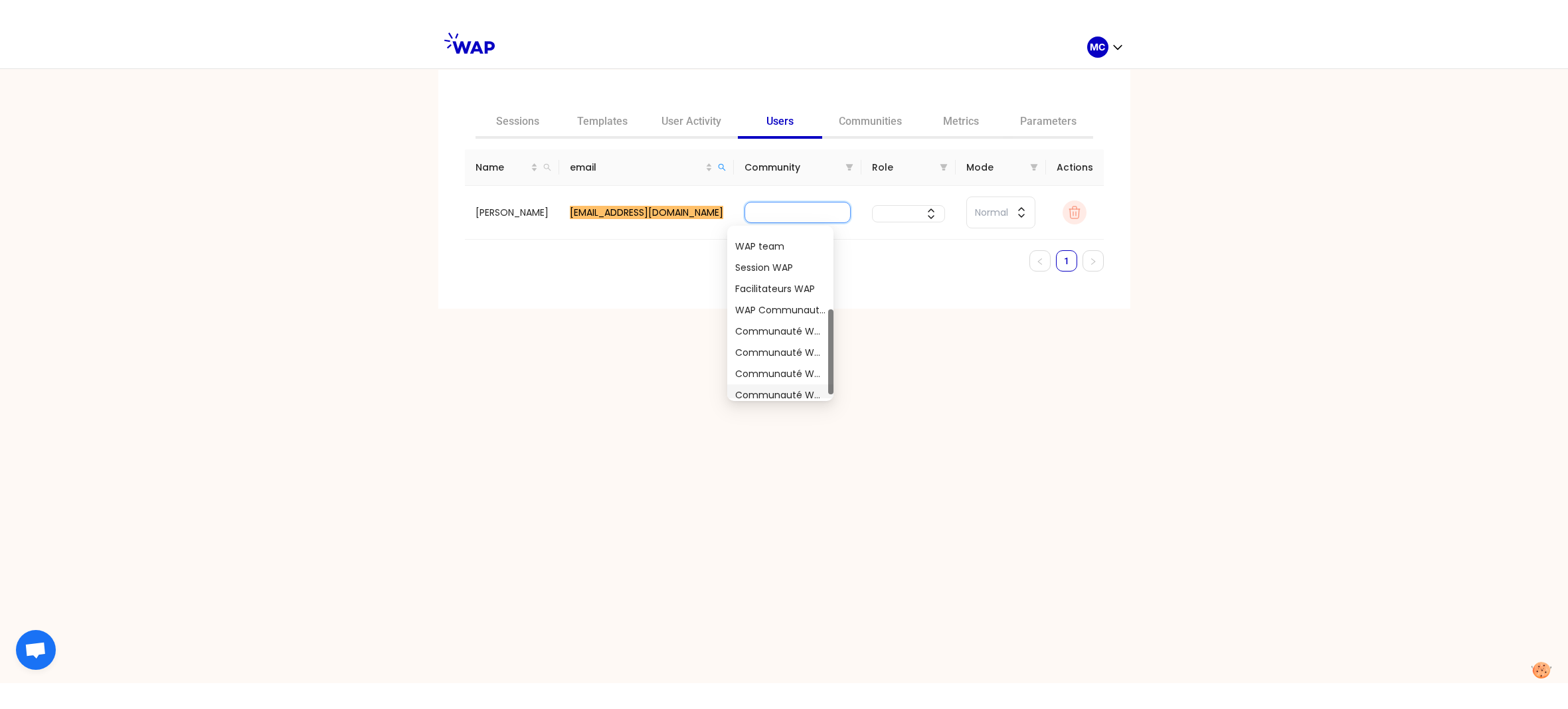
scroll to position [0, 0]
